Goal: Task Accomplishment & Management: Manage account settings

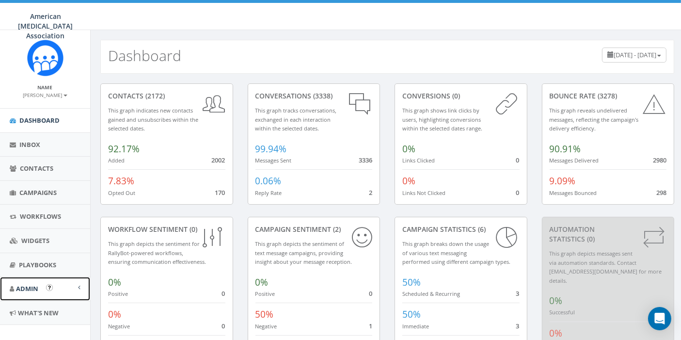
click at [23, 285] on span "Admin" at bounding box center [27, 288] width 22 height 9
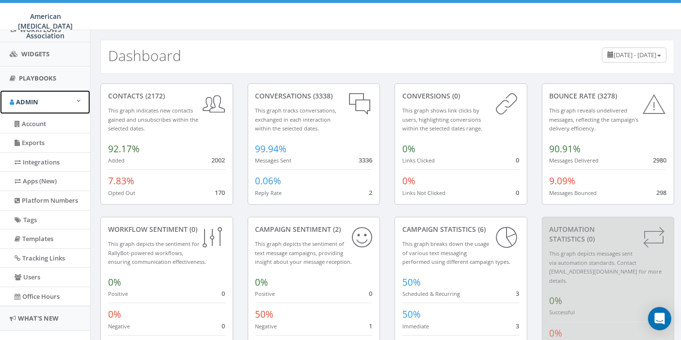
scroll to position [210, 0]
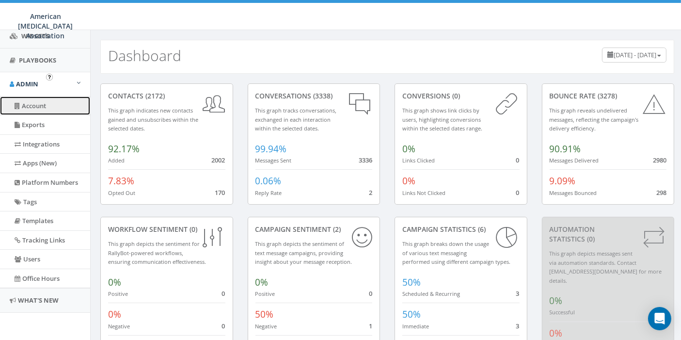
click at [35, 96] on link "Account" at bounding box center [45, 105] width 90 height 19
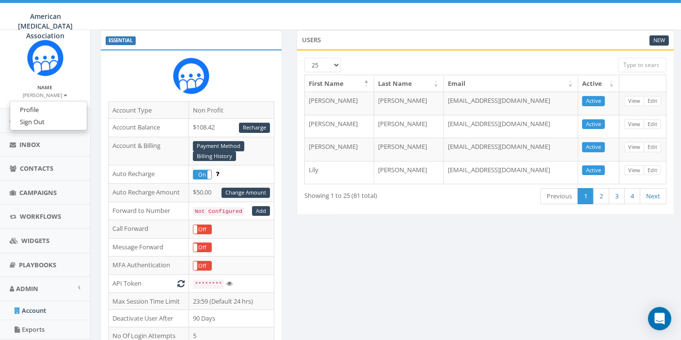
scroll to position [52, 0]
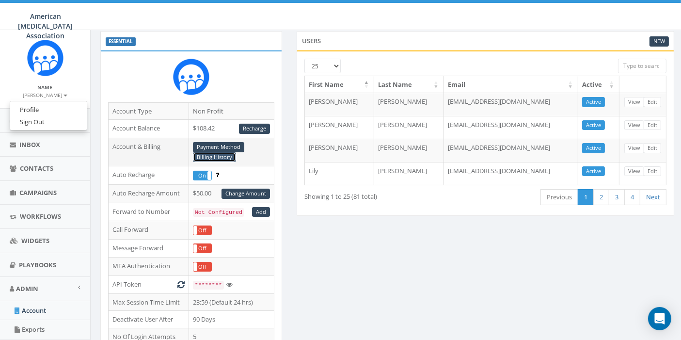
click at [209, 156] on link "Billing History" at bounding box center [214, 157] width 43 height 10
